Goal: Find specific page/section: Find specific page/section

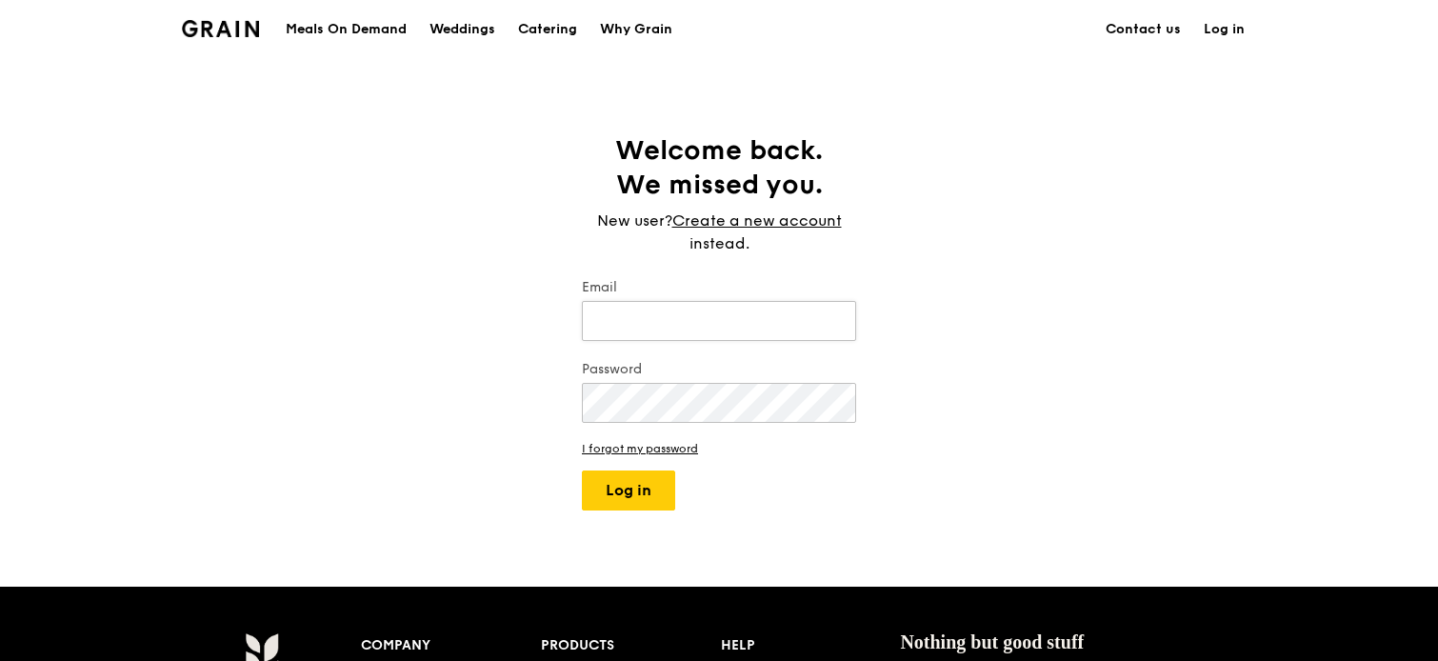
click at [780, 328] on input "Email" at bounding box center [719, 321] width 274 height 40
type input "[EMAIL_ADDRESS][DOMAIN_NAME]"
click at [582, 470] on button "Log in" at bounding box center [628, 490] width 93 height 40
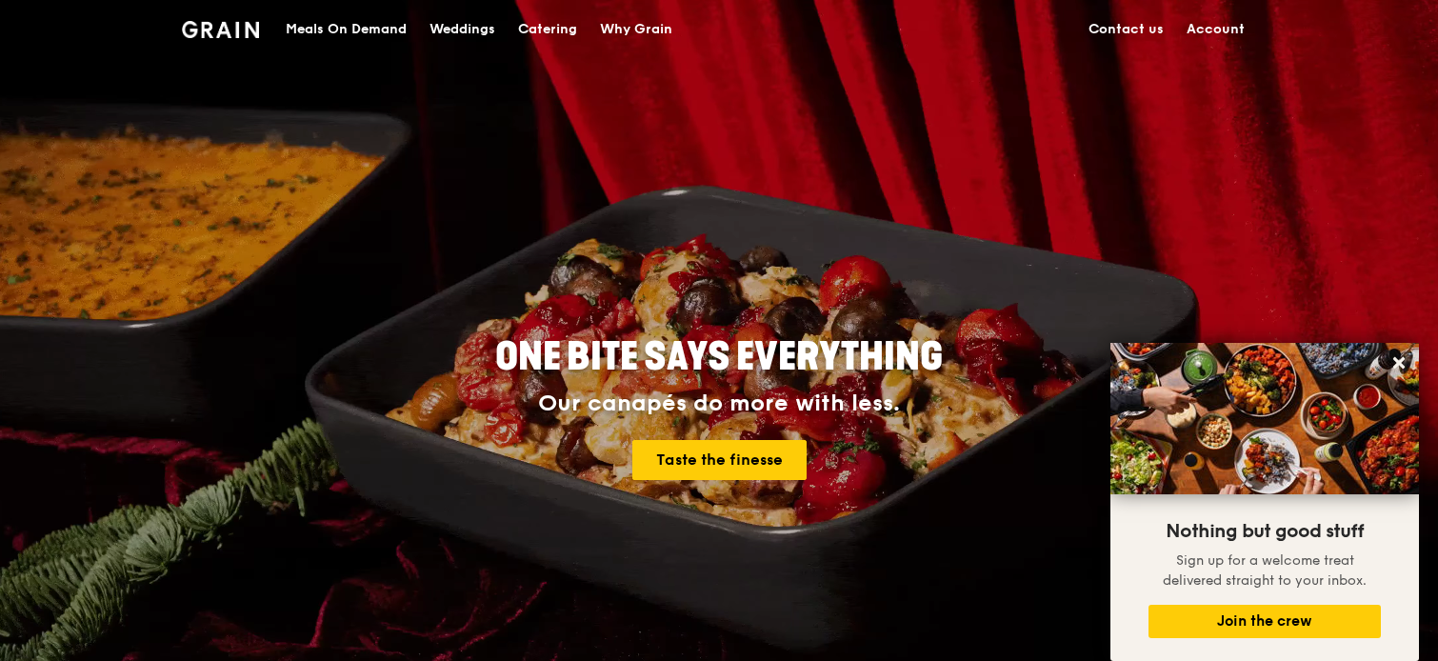
click at [1204, 28] on link "Account" at bounding box center [1215, 29] width 81 height 57
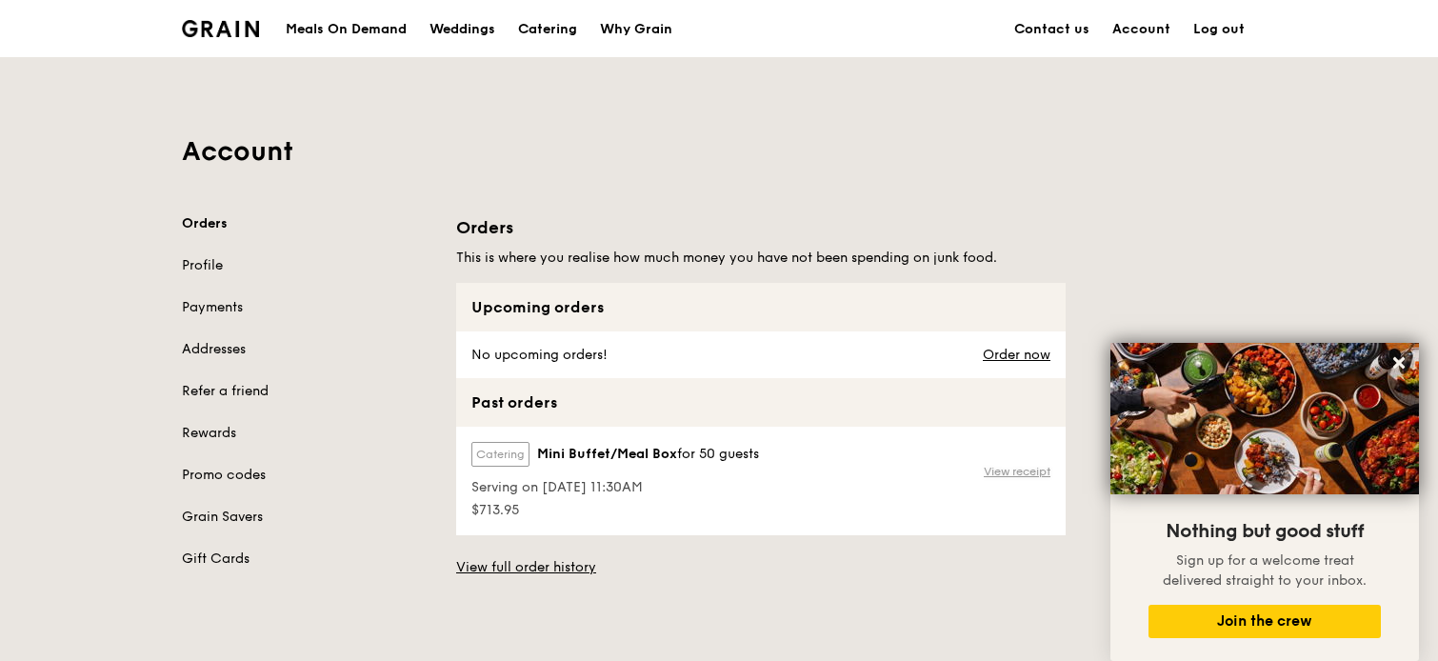
click at [1020, 470] on link "View receipt" at bounding box center [1017, 471] width 67 height 15
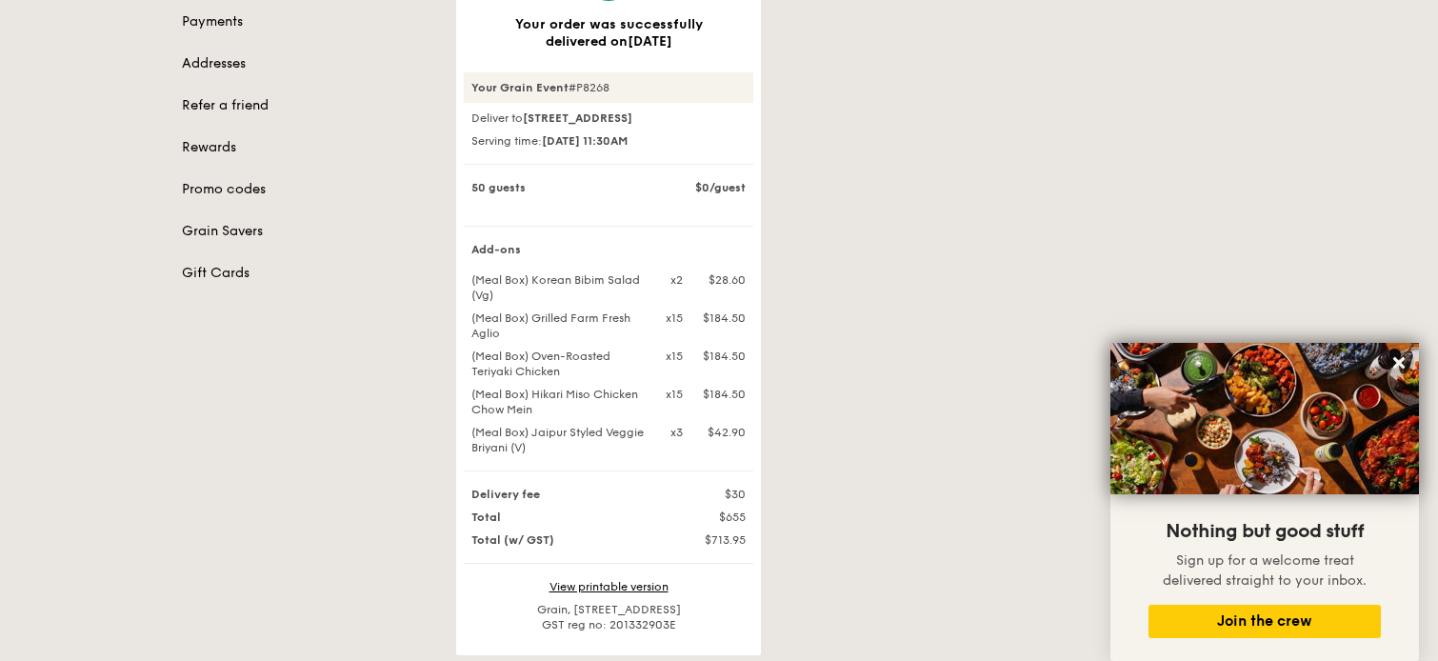
scroll to position [190, 0]
